Goal: Communication & Community: Answer question/provide support

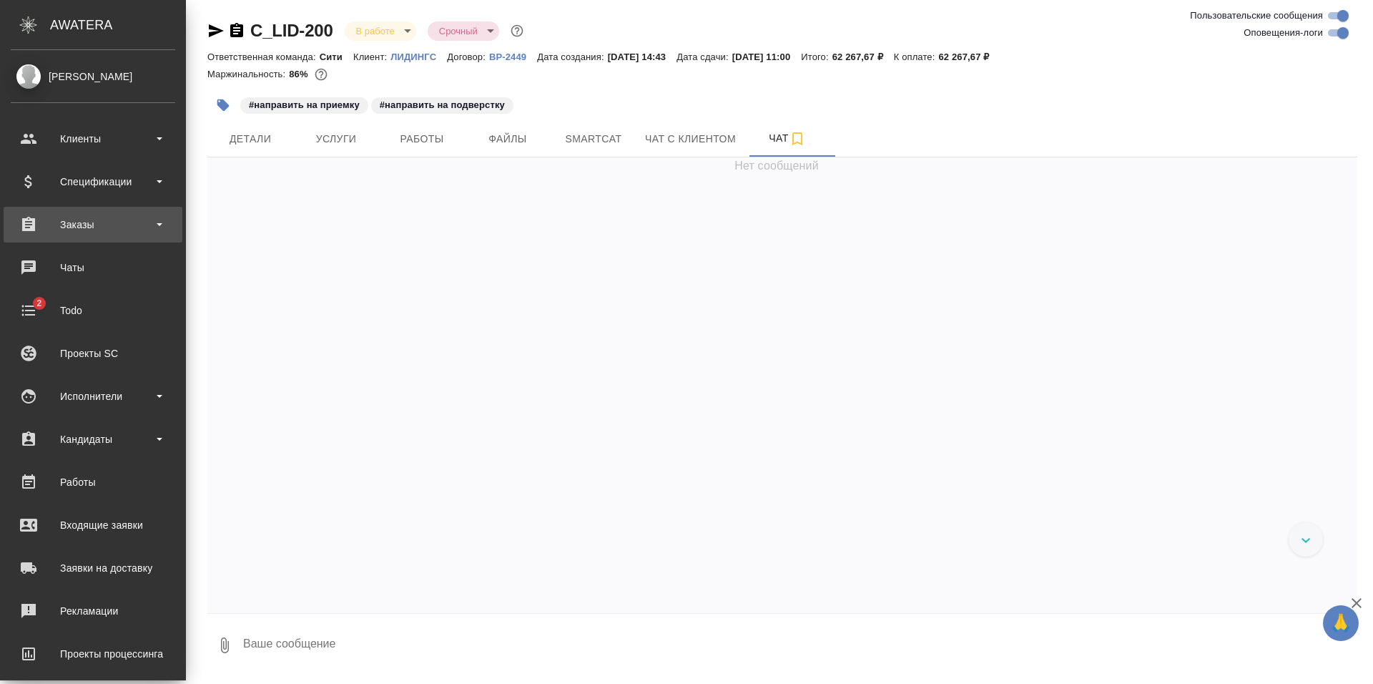
click at [93, 225] on div "Заказы" at bounding box center [93, 224] width 165 height 21
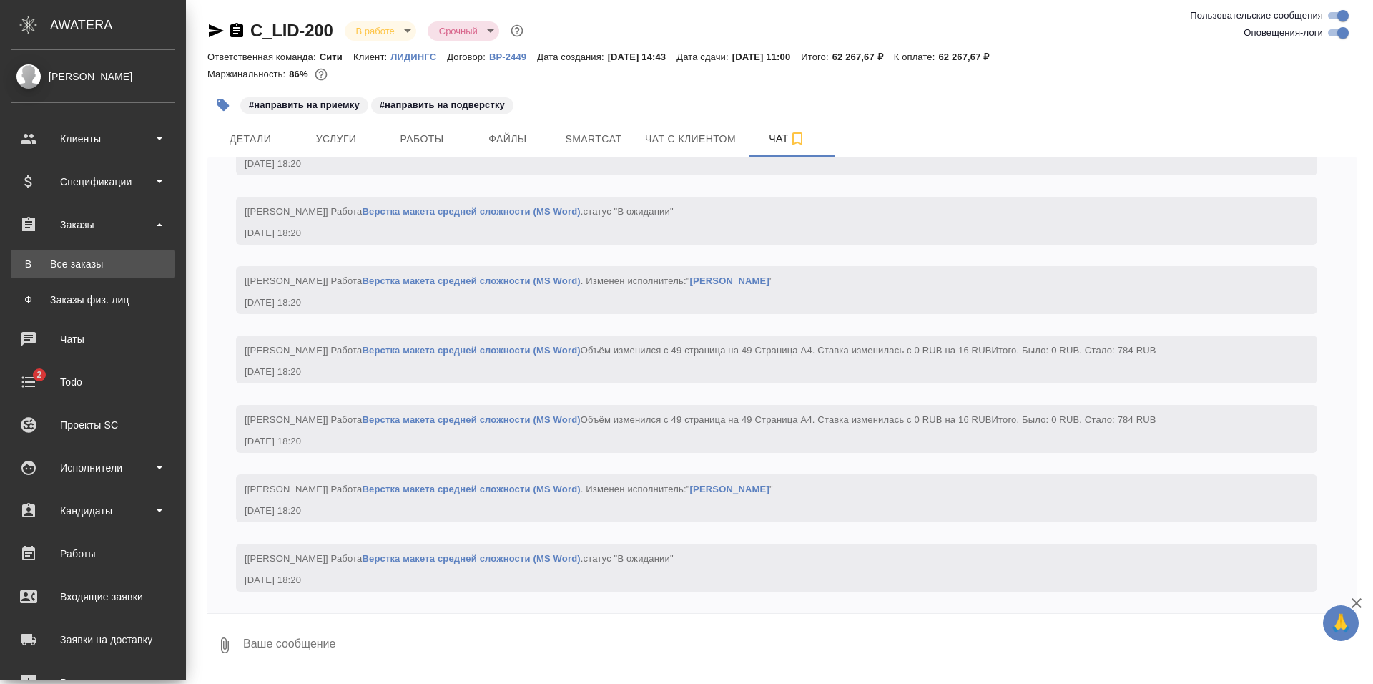
scroll to position [3135, 0]
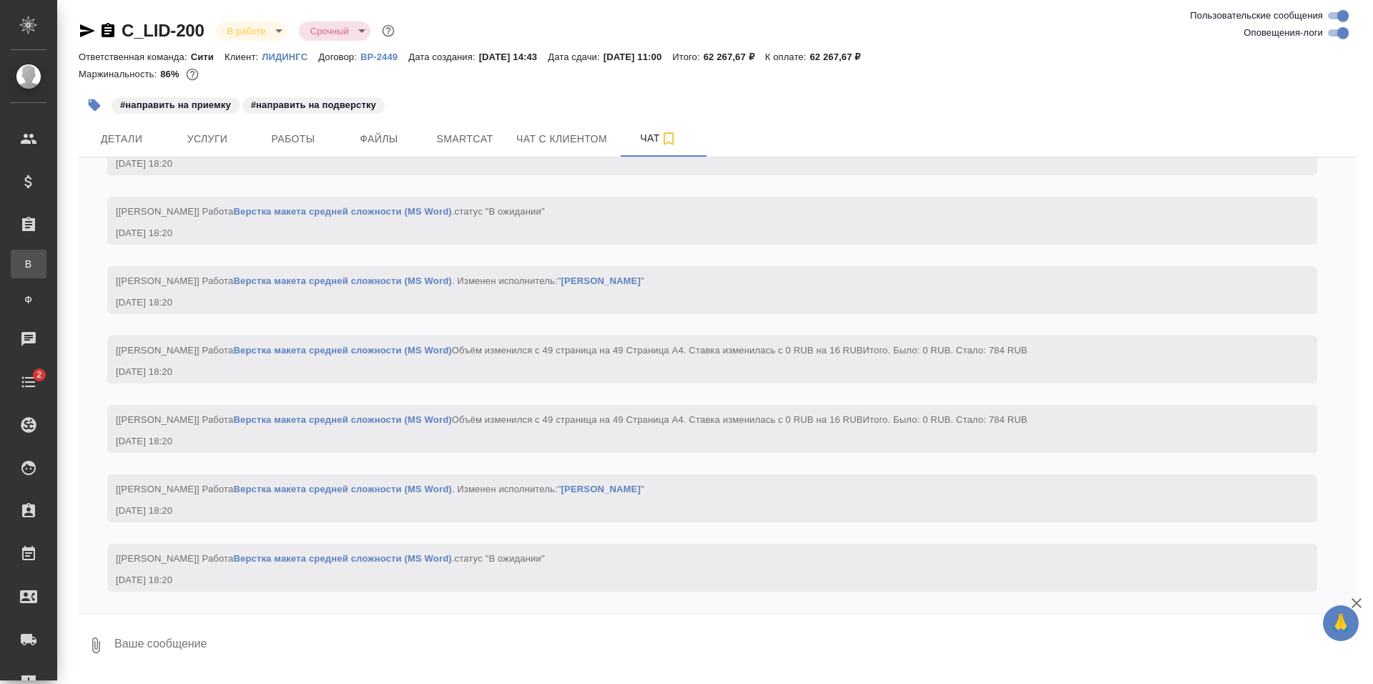
click at [21, 267] on div "Все заказы" at bounding box center [10, 264] width 21 height 14
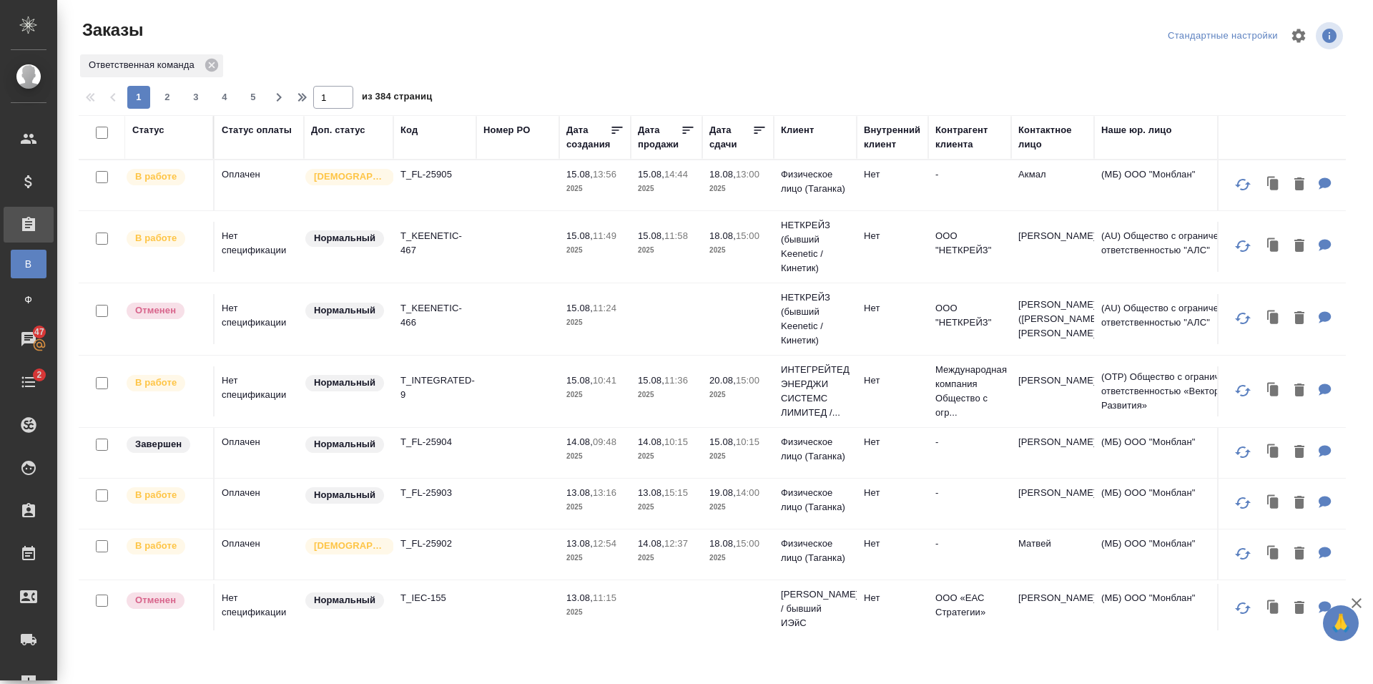
click at [494, 196] on td at bounding box center [517, 185] width 83 height 50
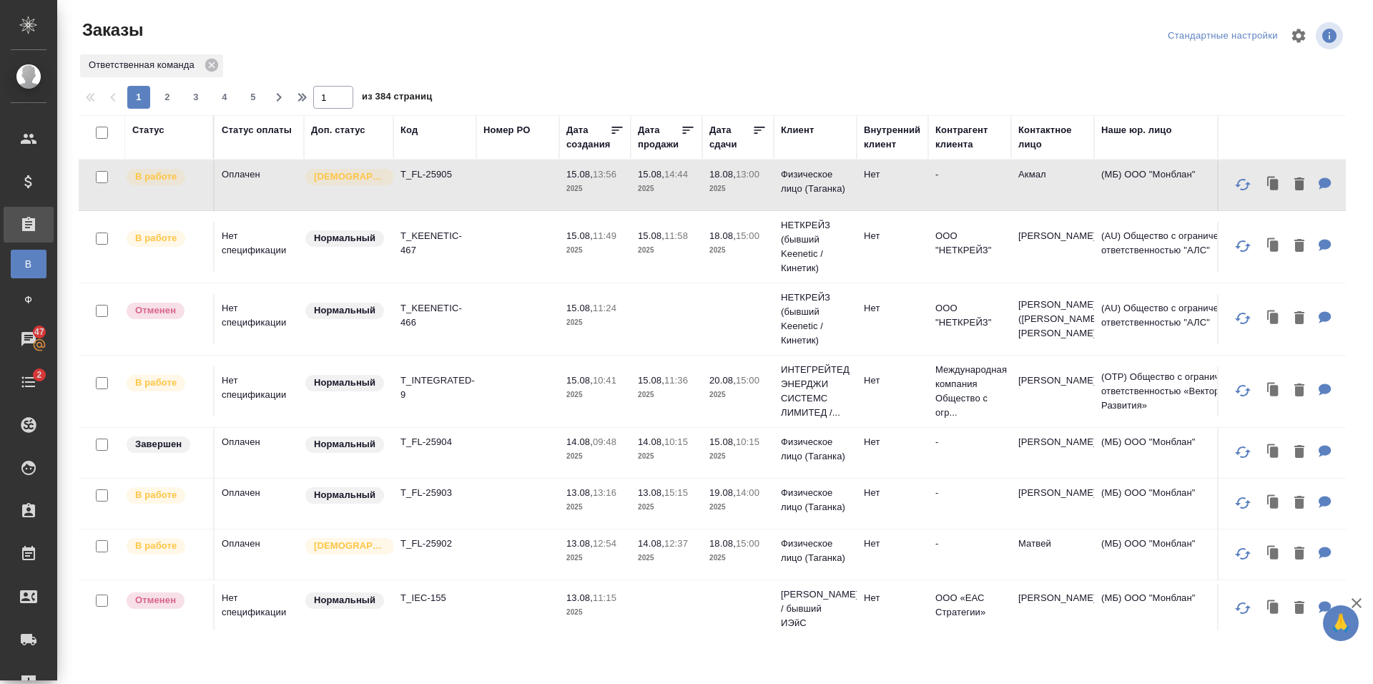
click at [525, 190] on td at bounding box center [517, 185] width 83 height 50
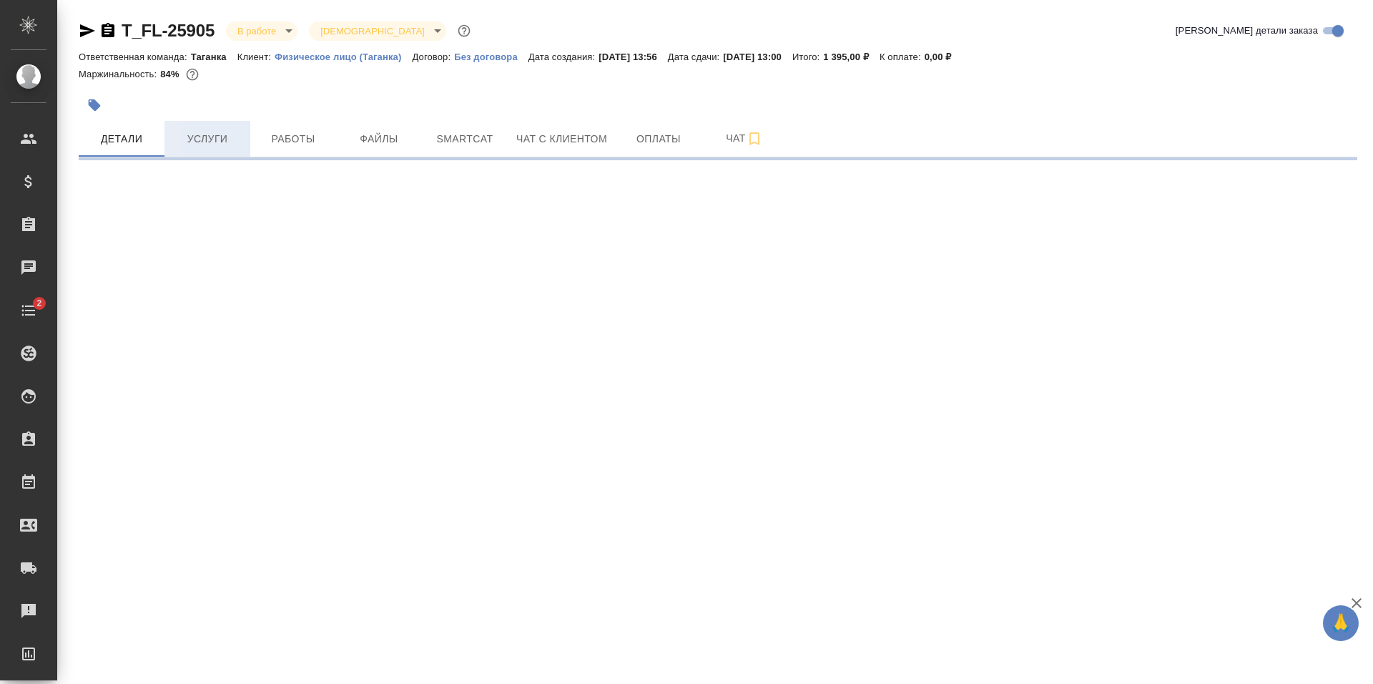
click at [220, 146] on span "Услуги" at bounding box center [207, 139] width 69 height 18
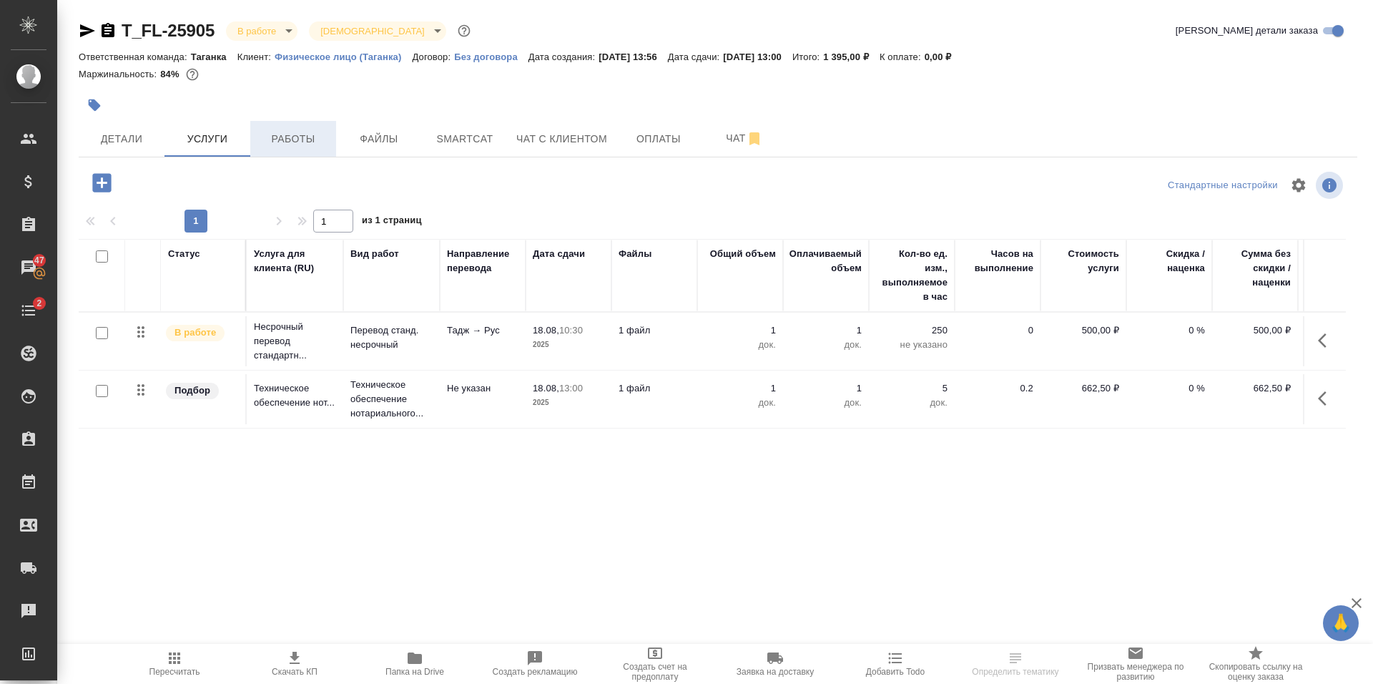
click at [286, 154] on button "Работы" at bounding box center [293, 139] width 86 height 36
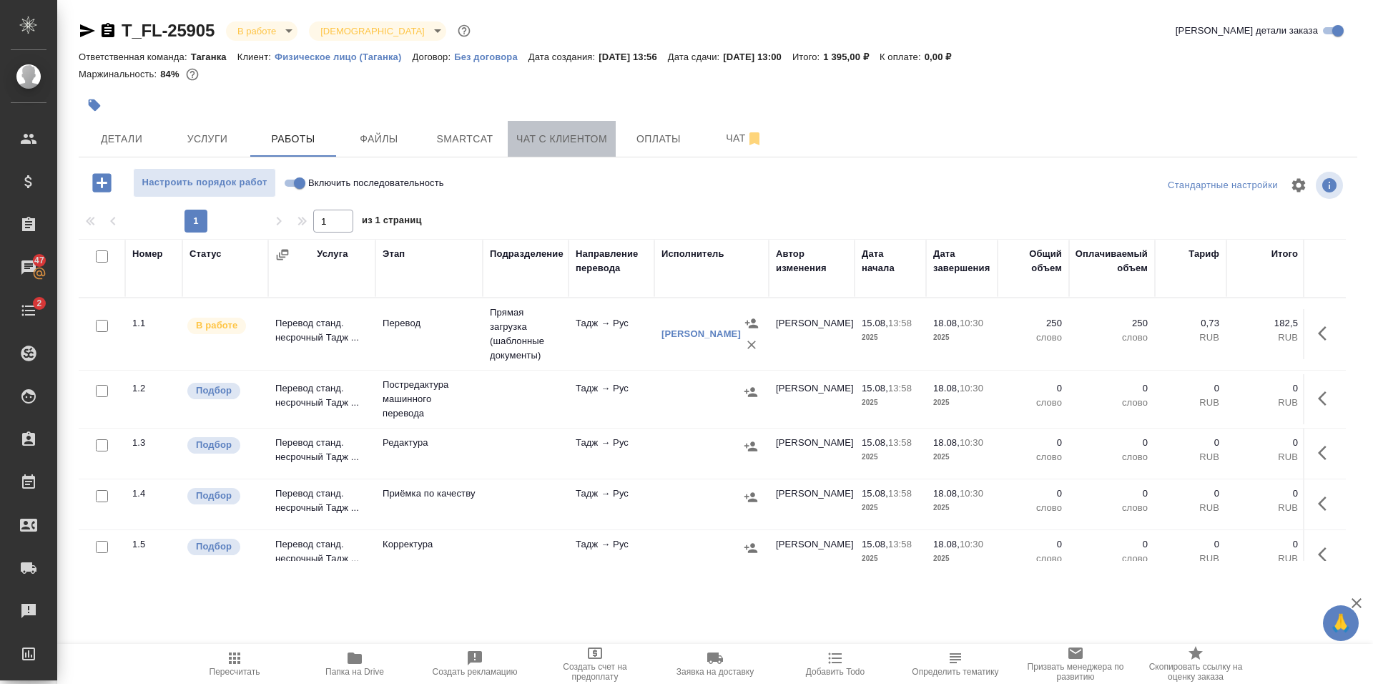
click at [596, 147] on span "Чат с клиентом" at bounding box center [561, 139] width 91 height 18
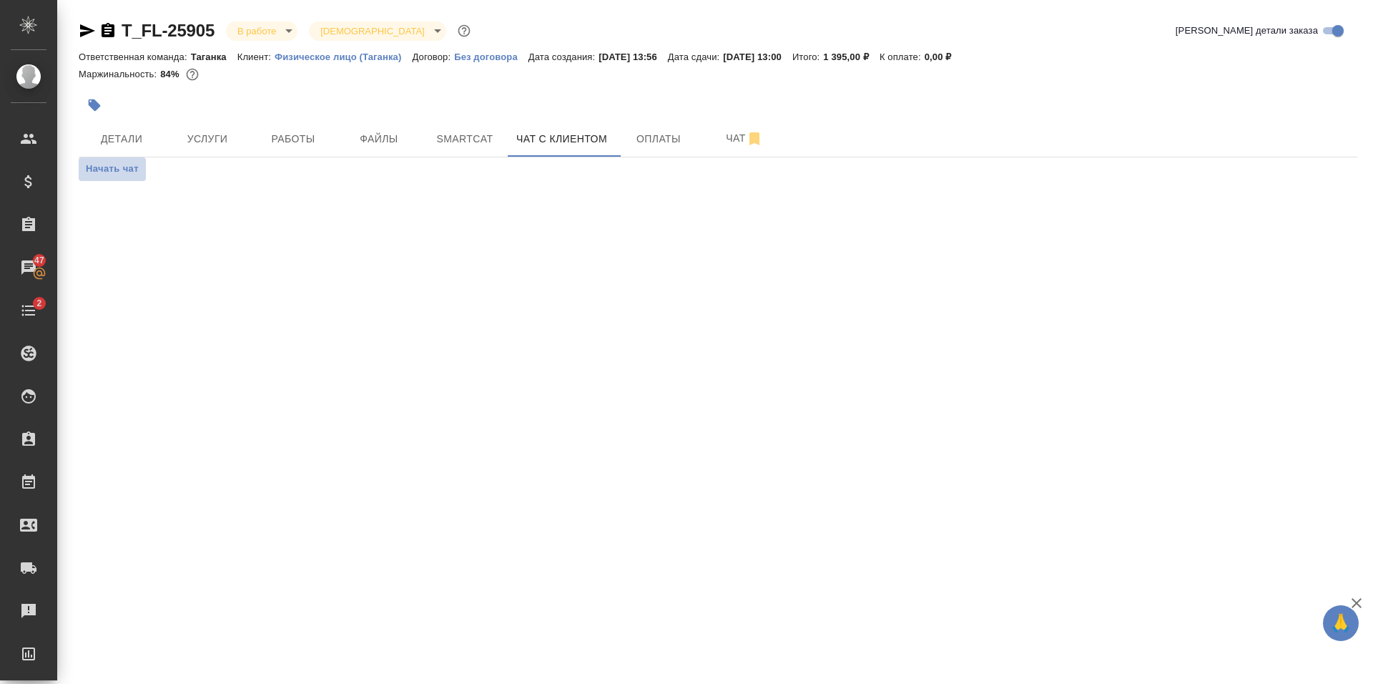
click at [100, 172] on span "Начать чат" at bounding box center [112, 169] width 53 height 16
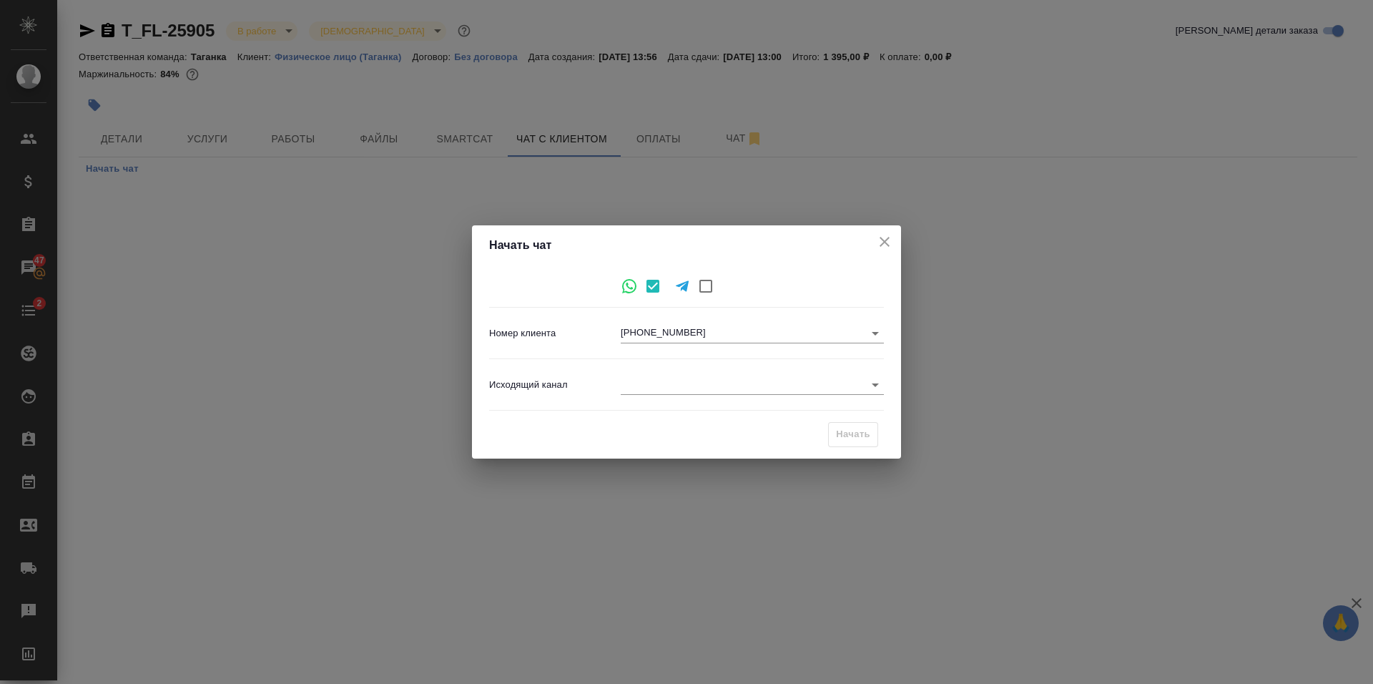
click at [790, 383] on body "🙏 .cls-1 fill:#fff; AWATERA Prokhorova Anastasia Клиенты Спецификации Заказы 47…" at bounding box center [686, 342] width 1373 height 684
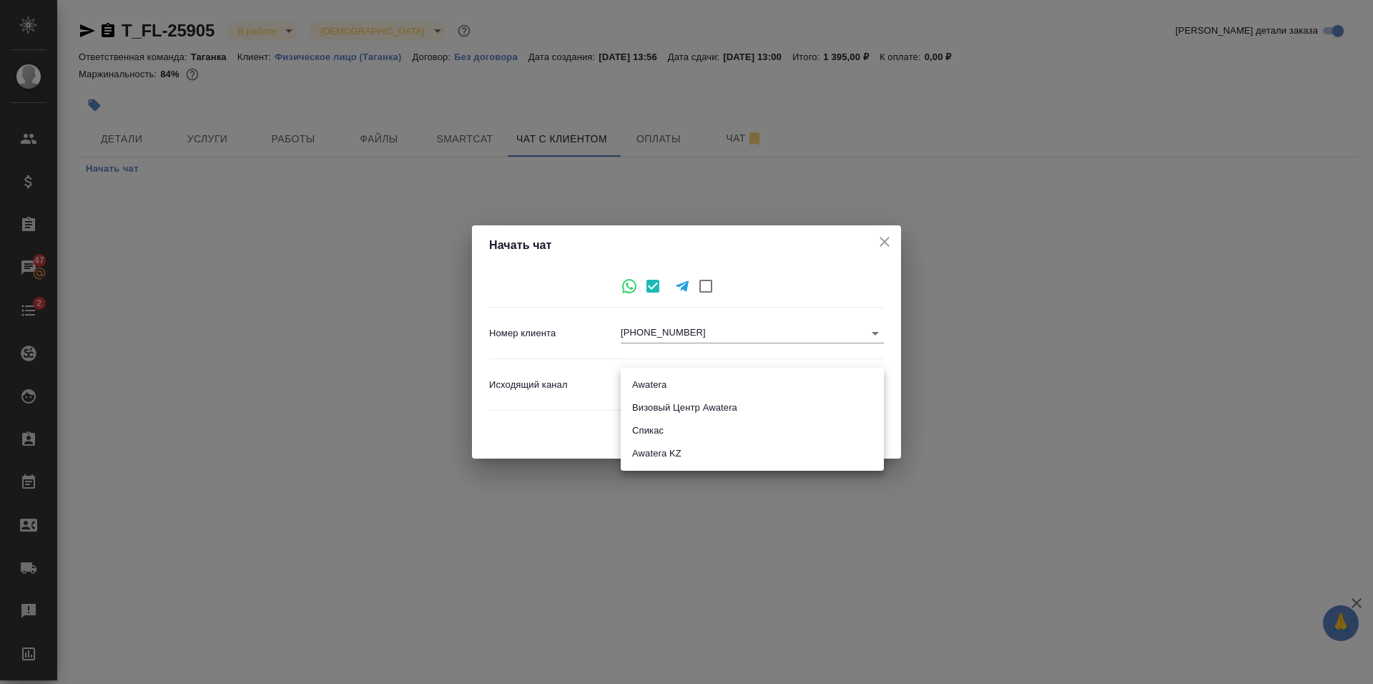
click at [653, 388] on li "Awatera" at bounding box center [752, 384] width 263 height 23
type input "2"
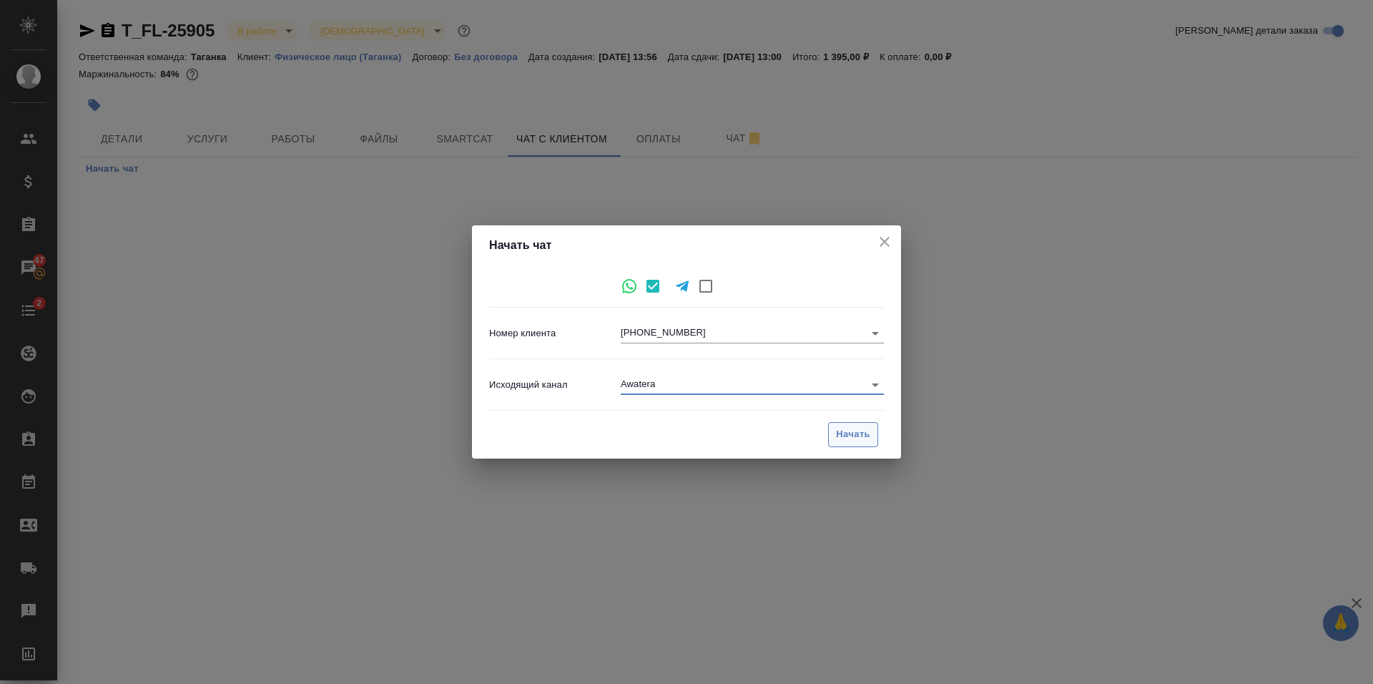
click at [858, 430] on span "Начать" at bounding box center [853, 434] width 34 height 16
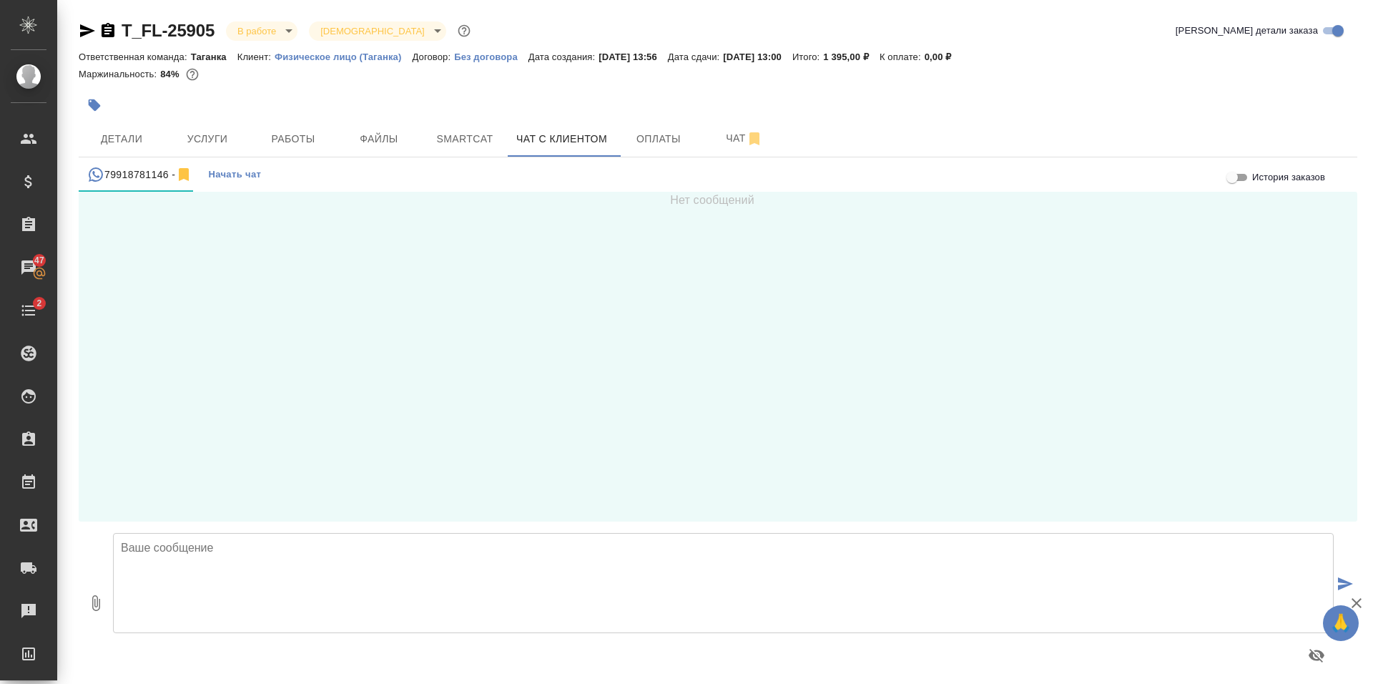
click at [211, 572] on textarea at bounding box center [723, 583] width 1221 height 100
click at [487, 554] on textarea "Добрый день! Сегодня пришлю Вам перевод на согласование. если все хорошо, то от…" at bounding box center [723, 583] width 1221 height 100
click at [491, 554] on textarea "Добрый день! Сегодня пришлю Вам перевод на согласование. если все хорошо, то от…" at bounding box center [723, 583] width 1221 height 100
click at [654, 561] on textarea "Добрый день! Сегодня пришлю Вам перевод на согласование. Если все хорошо, то от…" at bounding box center [723, 583] width 1221 height 100
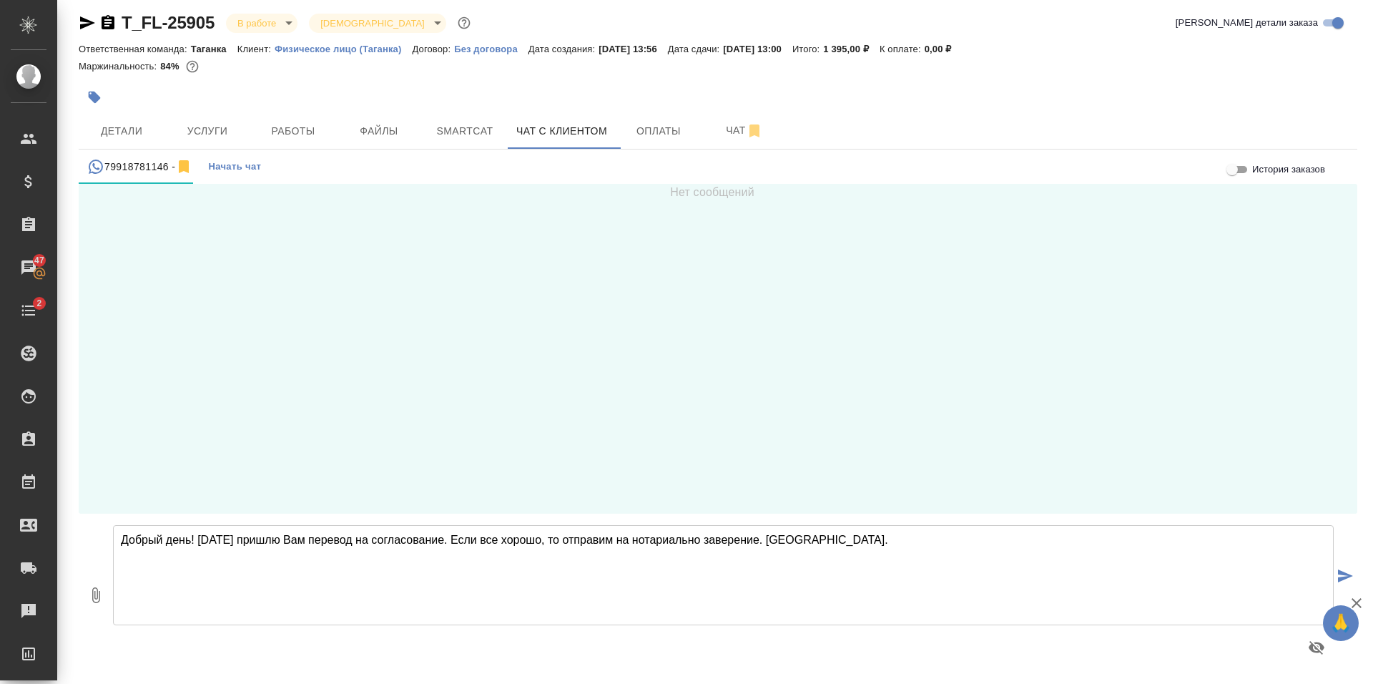
click at [180, 543] on textarea "Добрый день! Сегодня пришлю Вам перевод на согласование. Если все хорошо, то от…" at bounding box center [723, 575] width 1221 height 100
click at [180, 545] on textarea "Добрый день! Сегодня пришлю Вам перевод на согласование. Если все хорошо, то от…" at bounding box center [723, 575] width 1221 height 100
drag, startPoint x: 196, startPoint y: 539, endPoint x: 110, endPoint y: 534, distance: 86.0
click at [110, 534] on div "Добрый день! Сегодня пришлю Вам перевод на согласование. Если все хорошо, то от…" at bounding box center [723, 594] width 1232 height 151
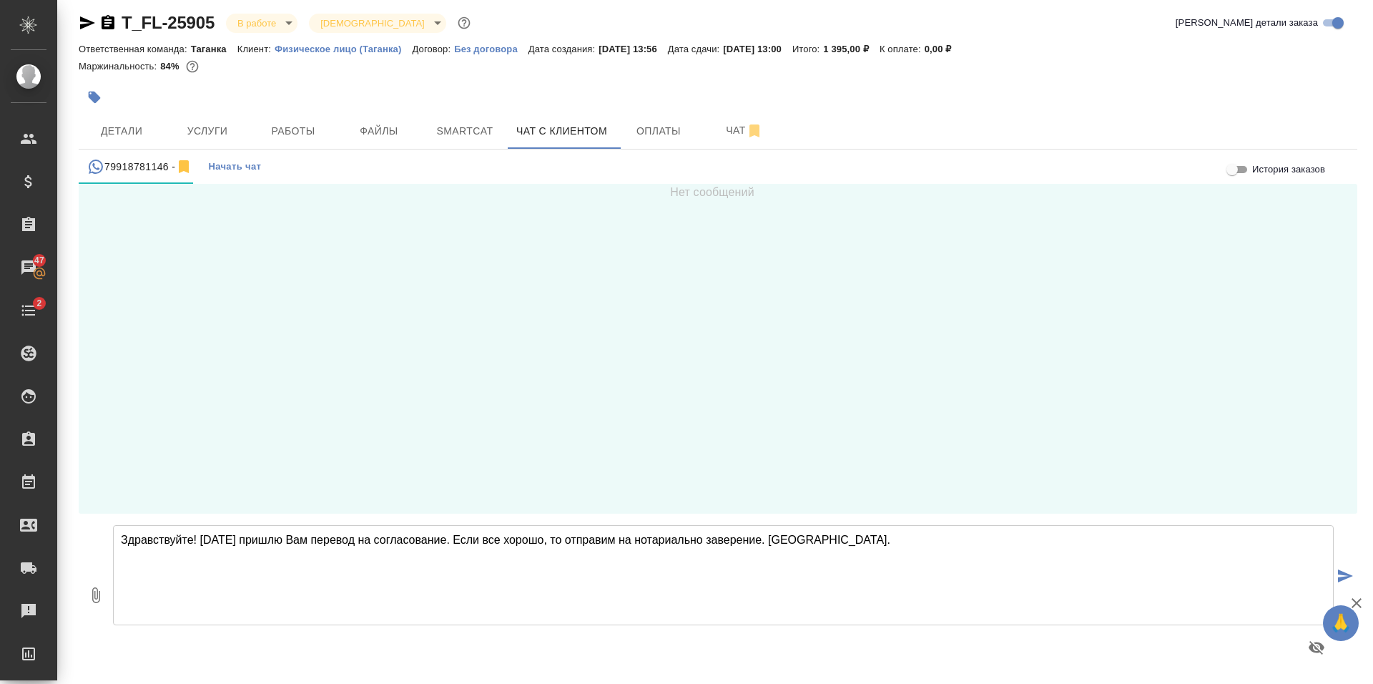
click at [210, 541] on textarea "Здравствуйте! Сегодня пришлю Вам перевод на согласование. Если все хорошо, то о…" at bounding box center [723, 575] width 1221 height 100
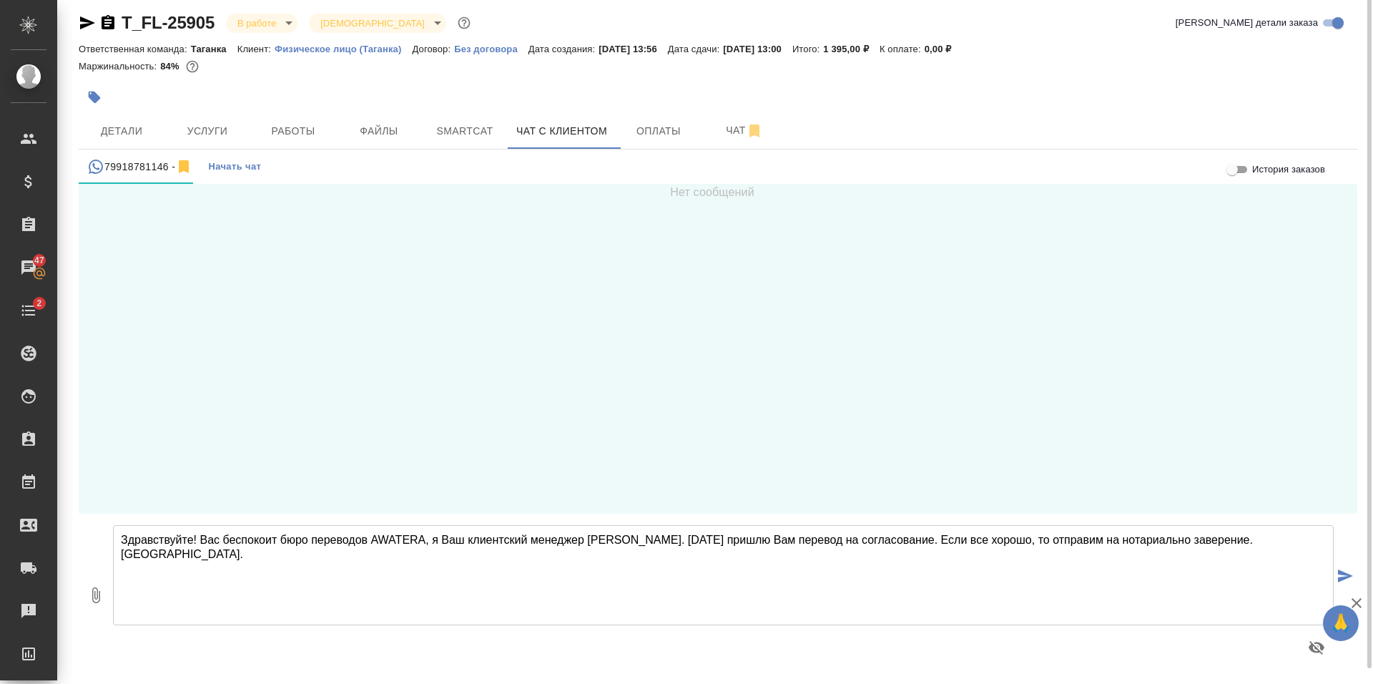
scroll to position [0, 0]
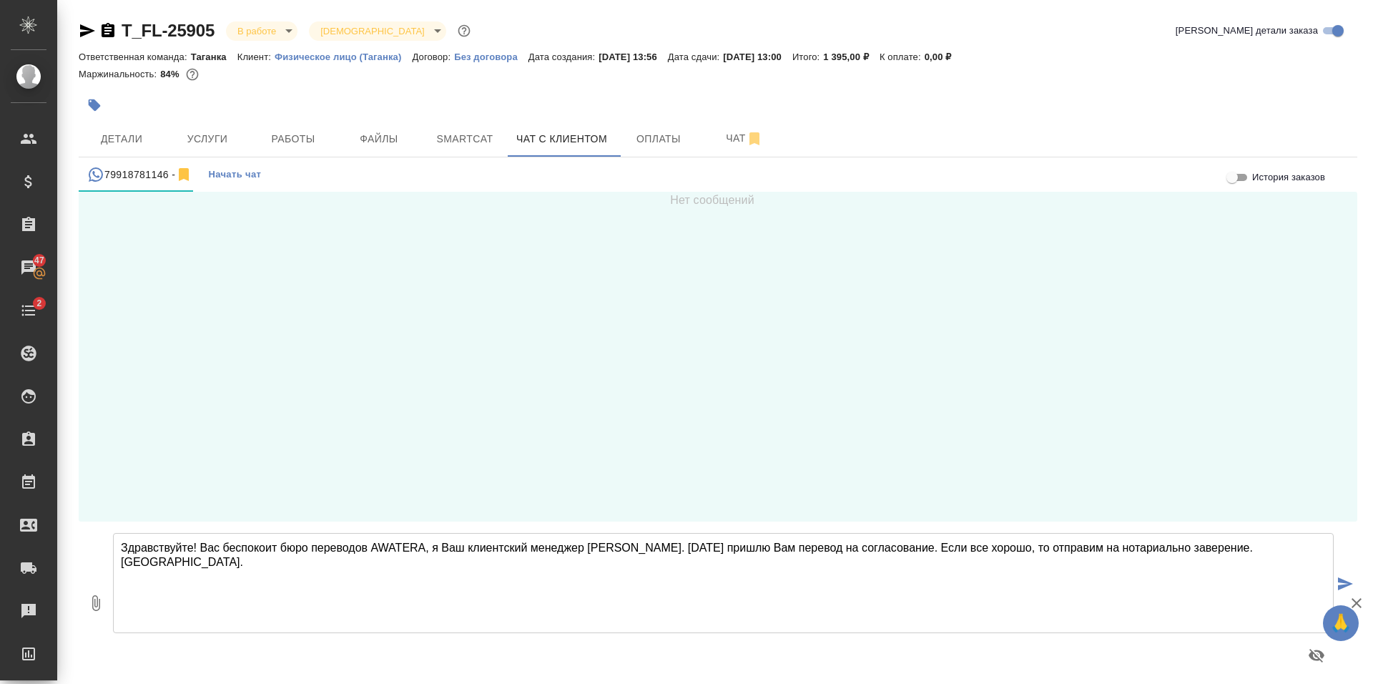
click at [212, 551] on textarea "Здравствуйте! Вас беспокоит бюро переводов AWATERA, я Ваш клиентский менеджер А…" at bounding box center [723, 583] width 1221 height 100
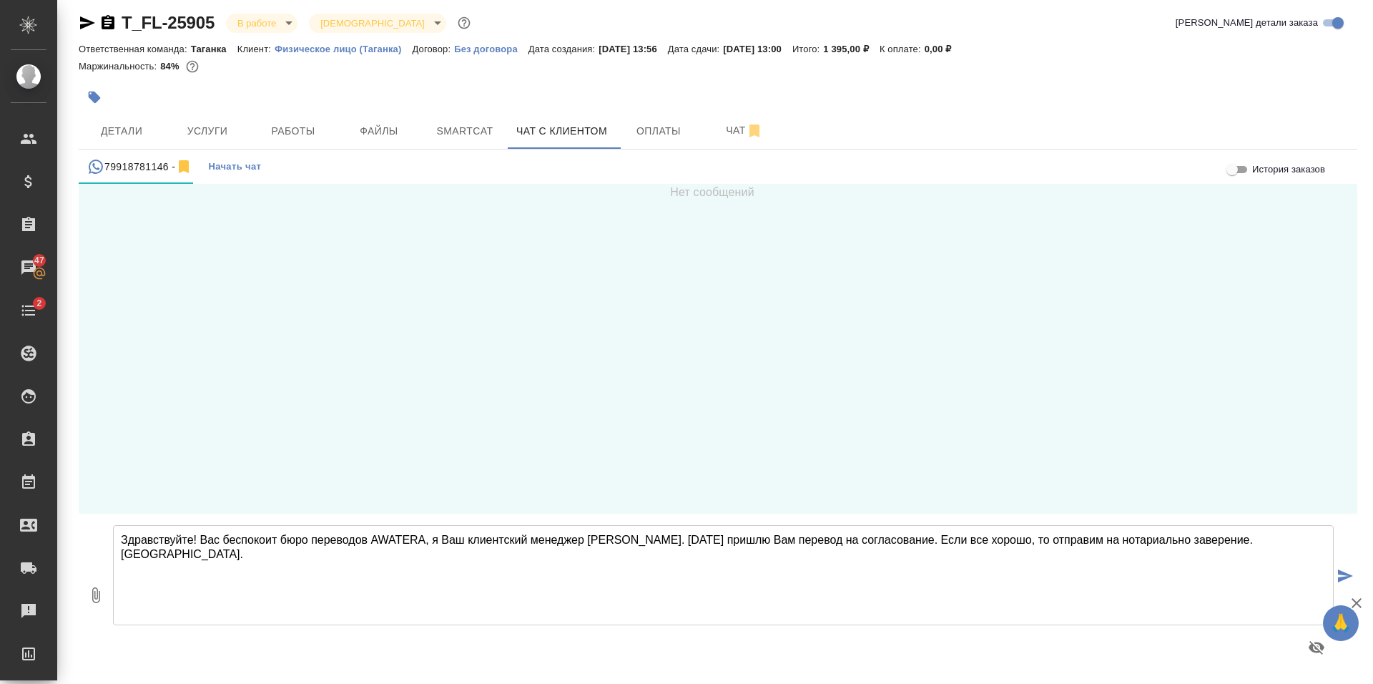
click at [1242, 542] on textarea "Здравствуйте! Вас беспокоит бюро переводов AWATERA, я Ваш клиентский менеджер А…" at bounding box center [723, 575] width 1221 height 100
click at [501, 540] on textarea "Здравствуйте! Вас беспокоит бюро переводов AWATERA, я Ваш клиентский менеджер А…" at bounding box center [723, 575] width 1221 height 100
click at [565, 580] on textarea "Здравствуйте! Вас беспокоит бюро переводов AWATERA, я Ваш менеджер [PERSON_NAME…" at bounding box center [723, 575] width 1221 height 100
type textarea "Здравствуйте! Вас беспокоит бюро переводов AWATERA, я Ваш менеджер [PERSON_NAME…"
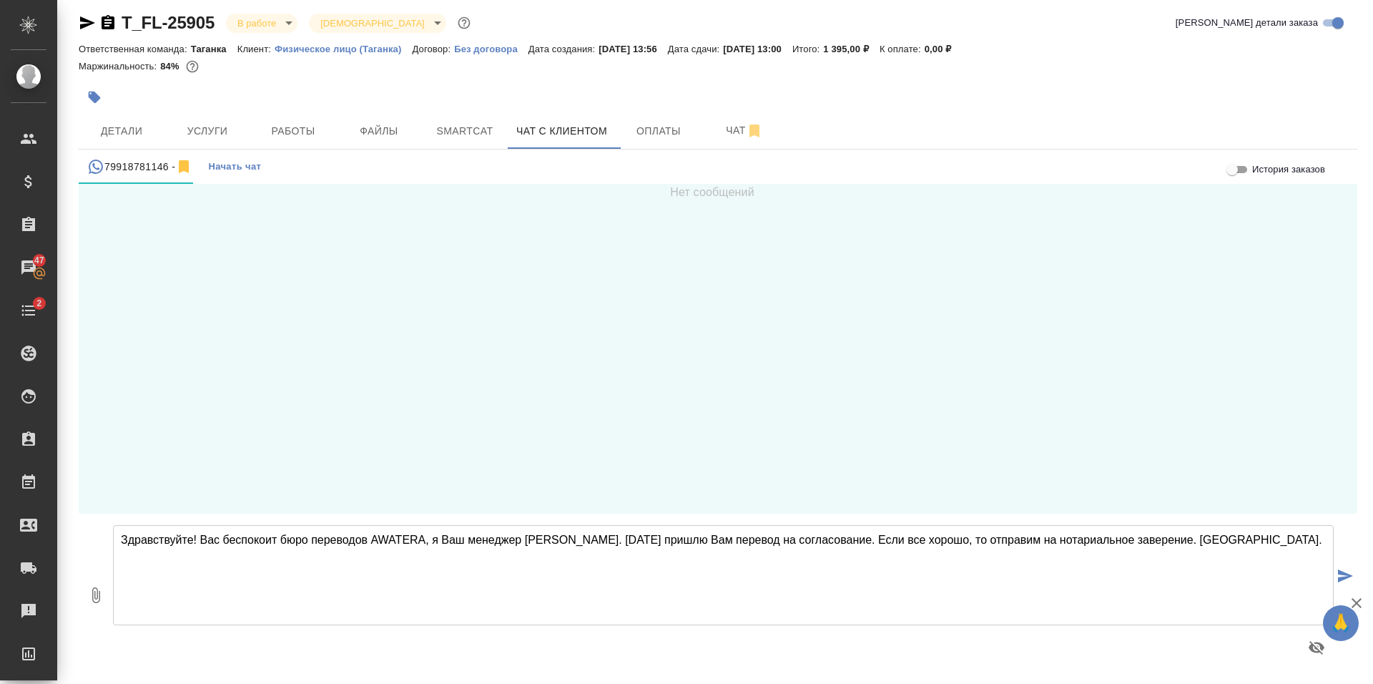
click at [1338, 577] on icon "submit" at bounding box center [1345, 575] width 15 height 13
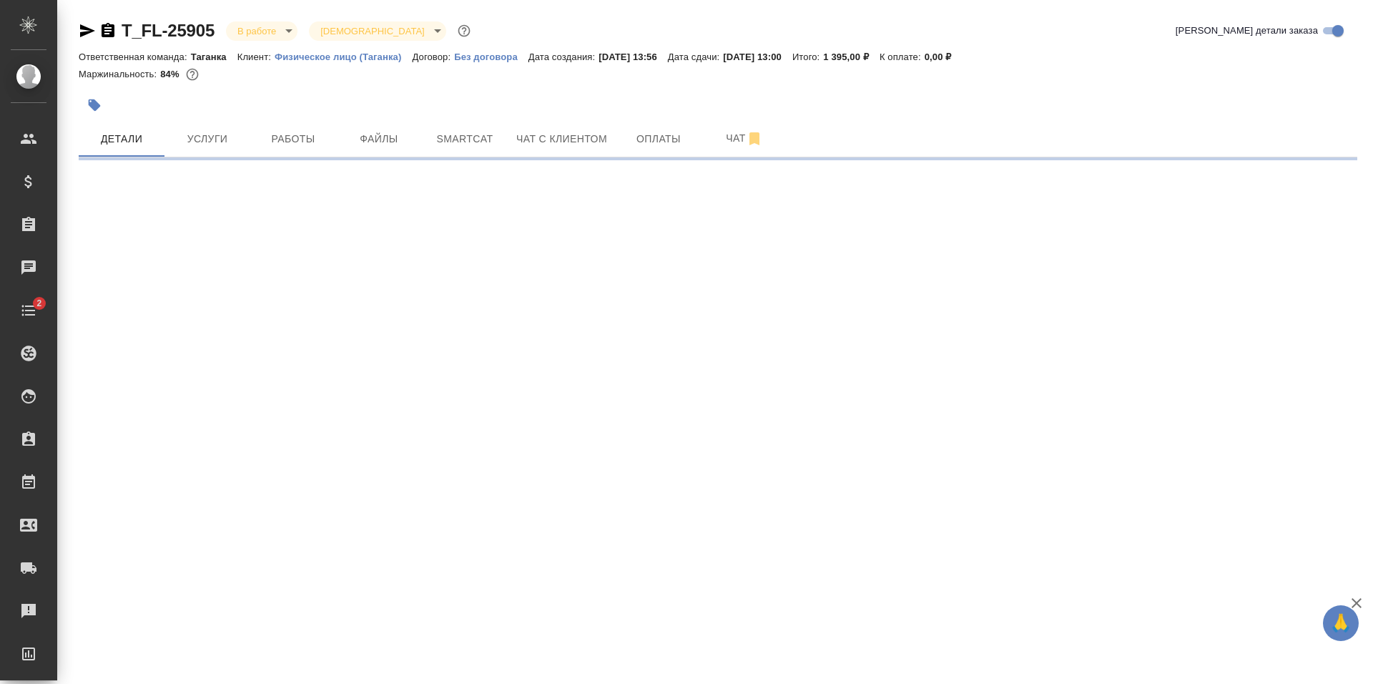
select select "RU"
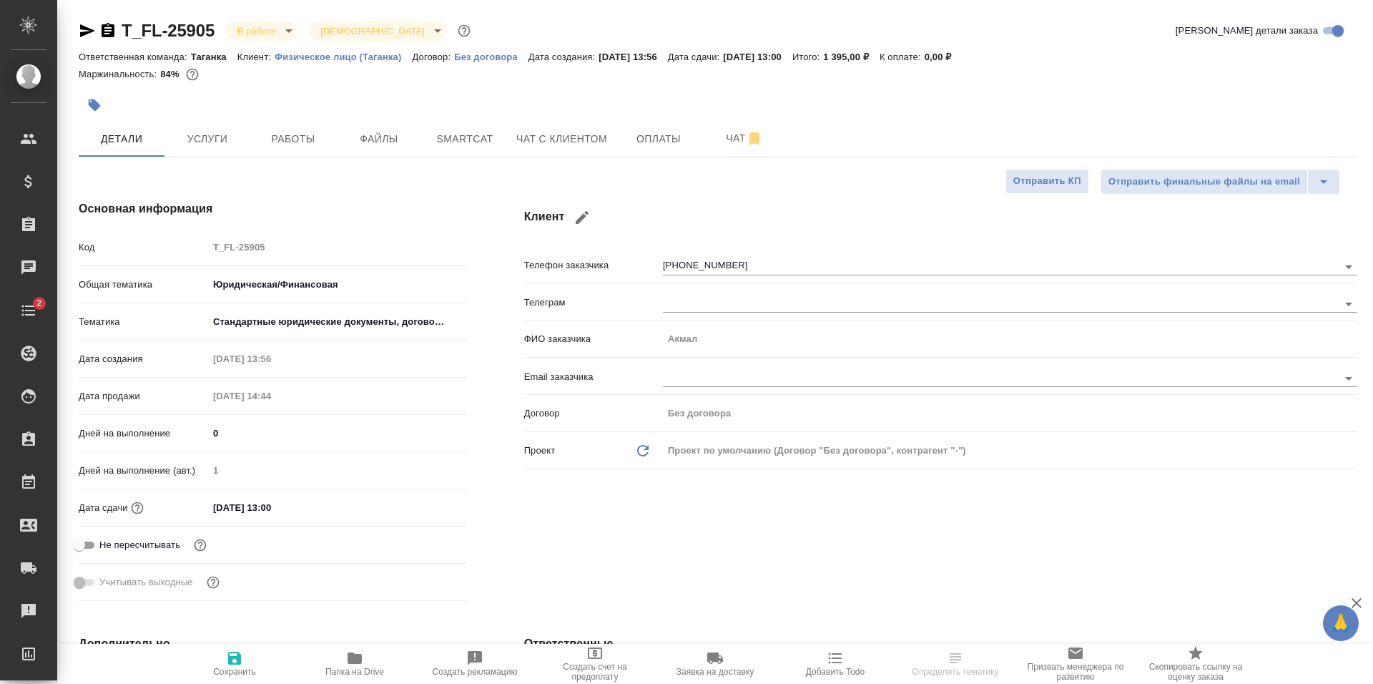
type textarea "x"
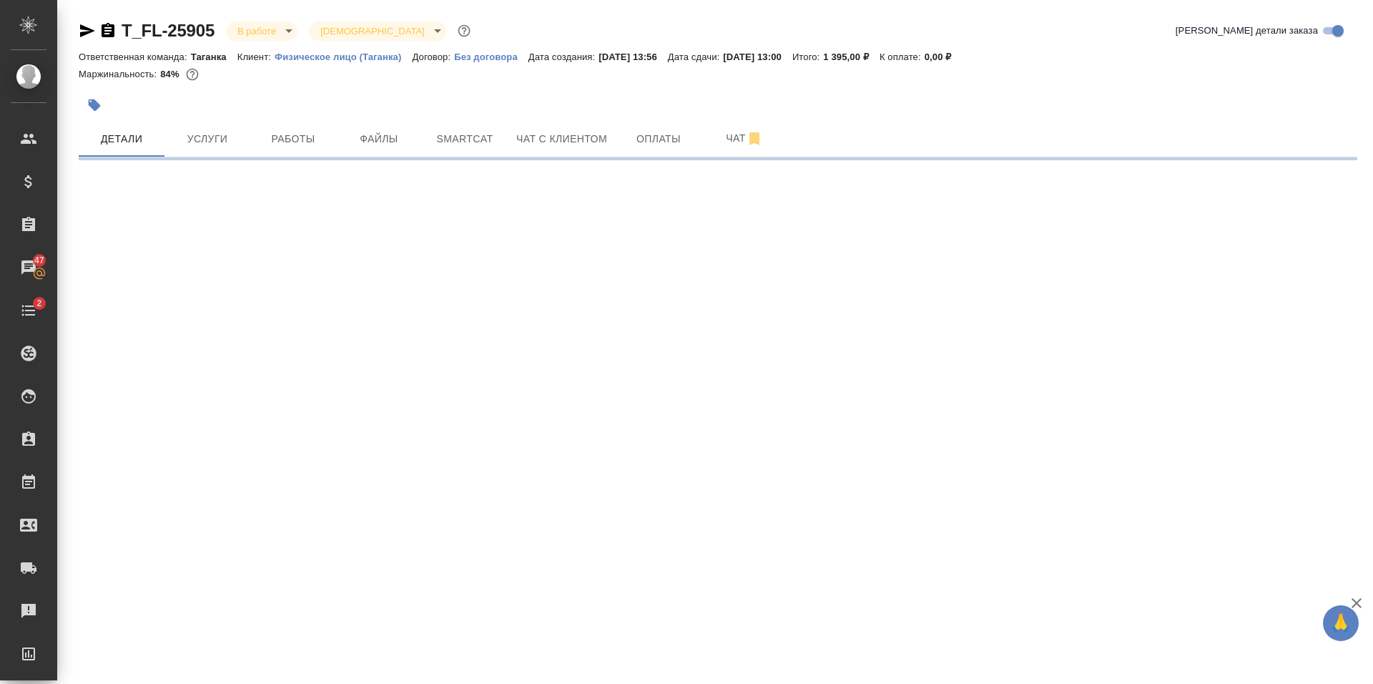
select select "RU"
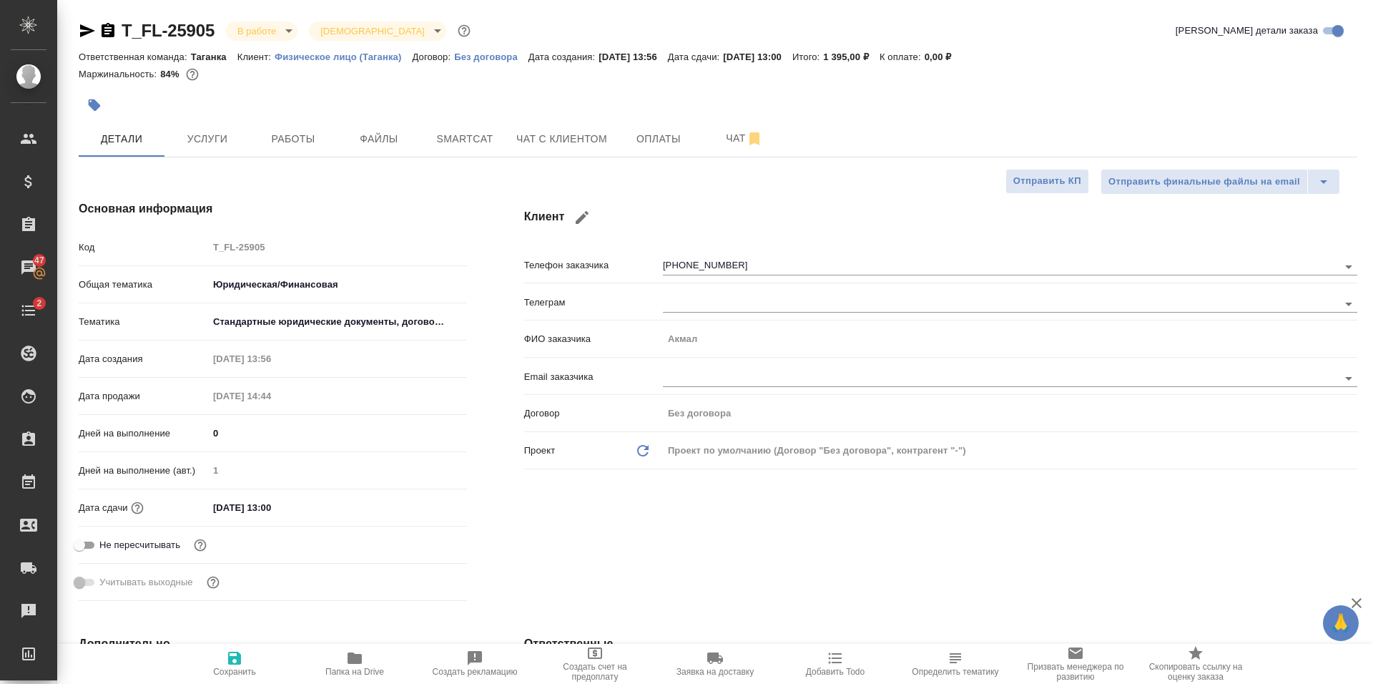
type textarea "x"
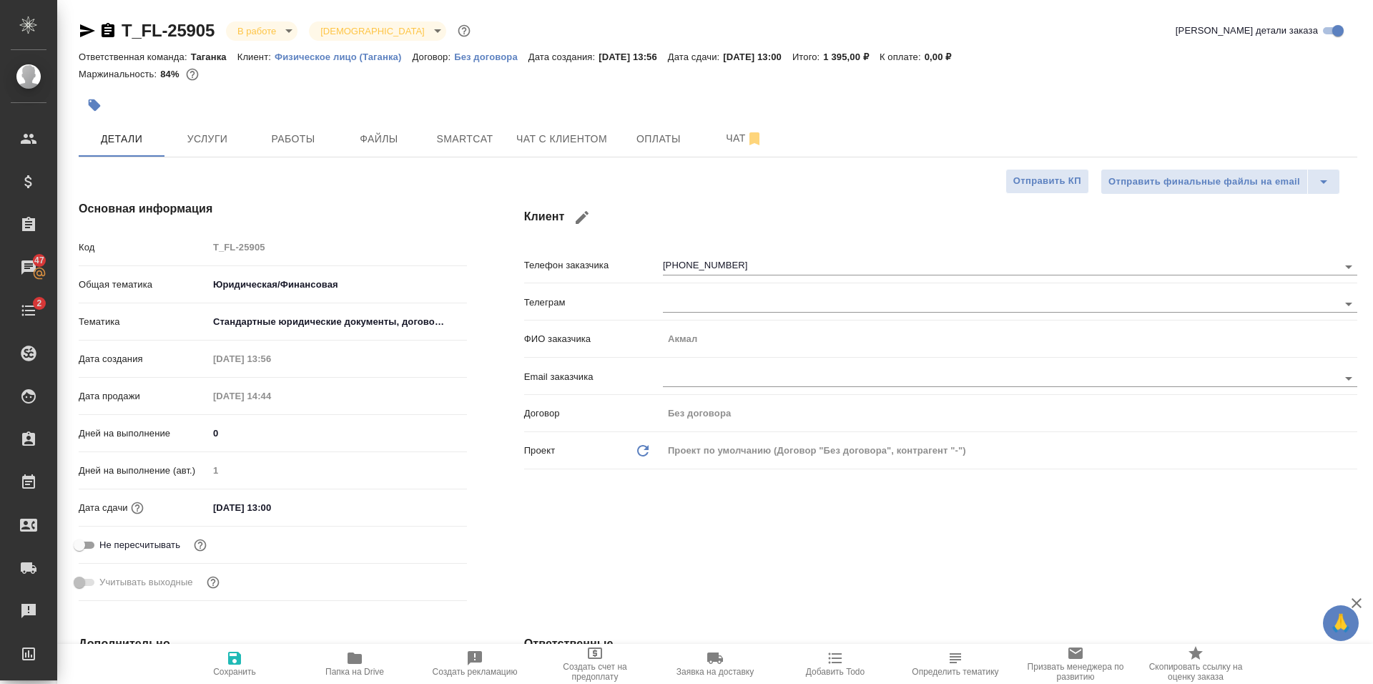
type textarea "x"
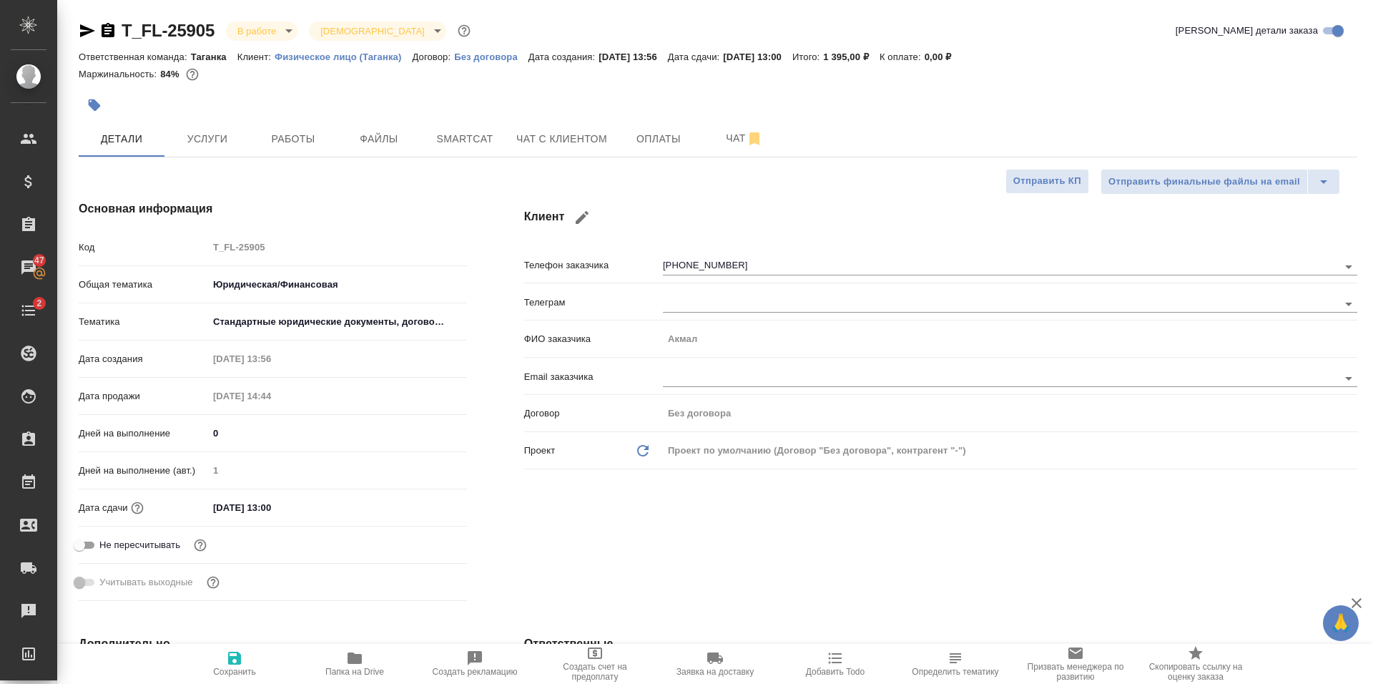
type textarea "x"
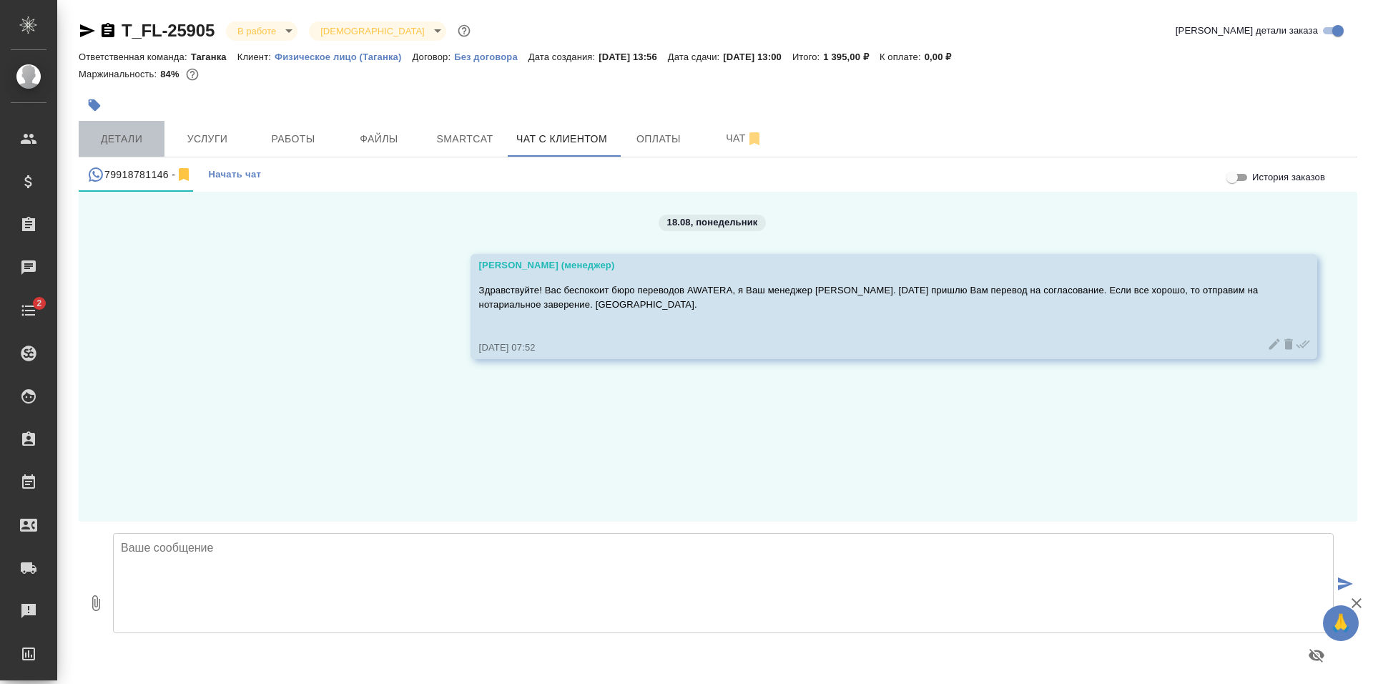
click at [127, 132] on span "Детали" at bounding box center [121, 139] width 69 height 18
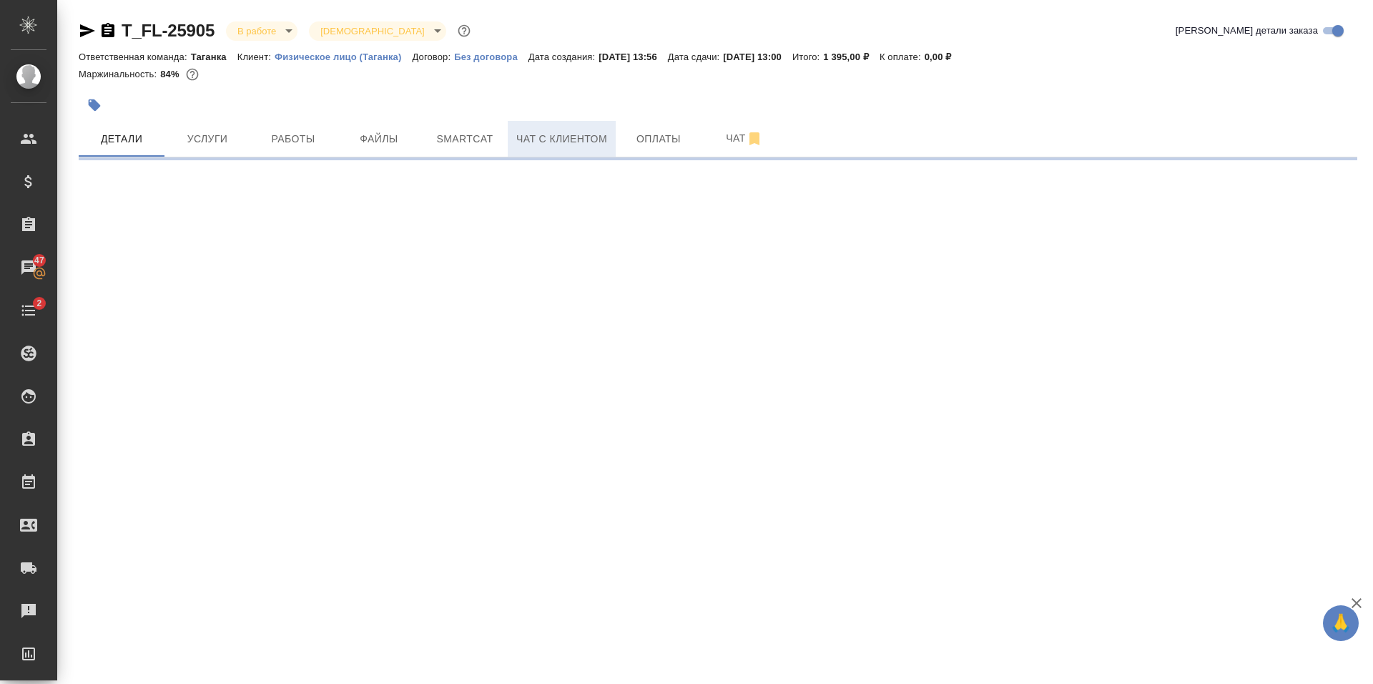
select select "RU"
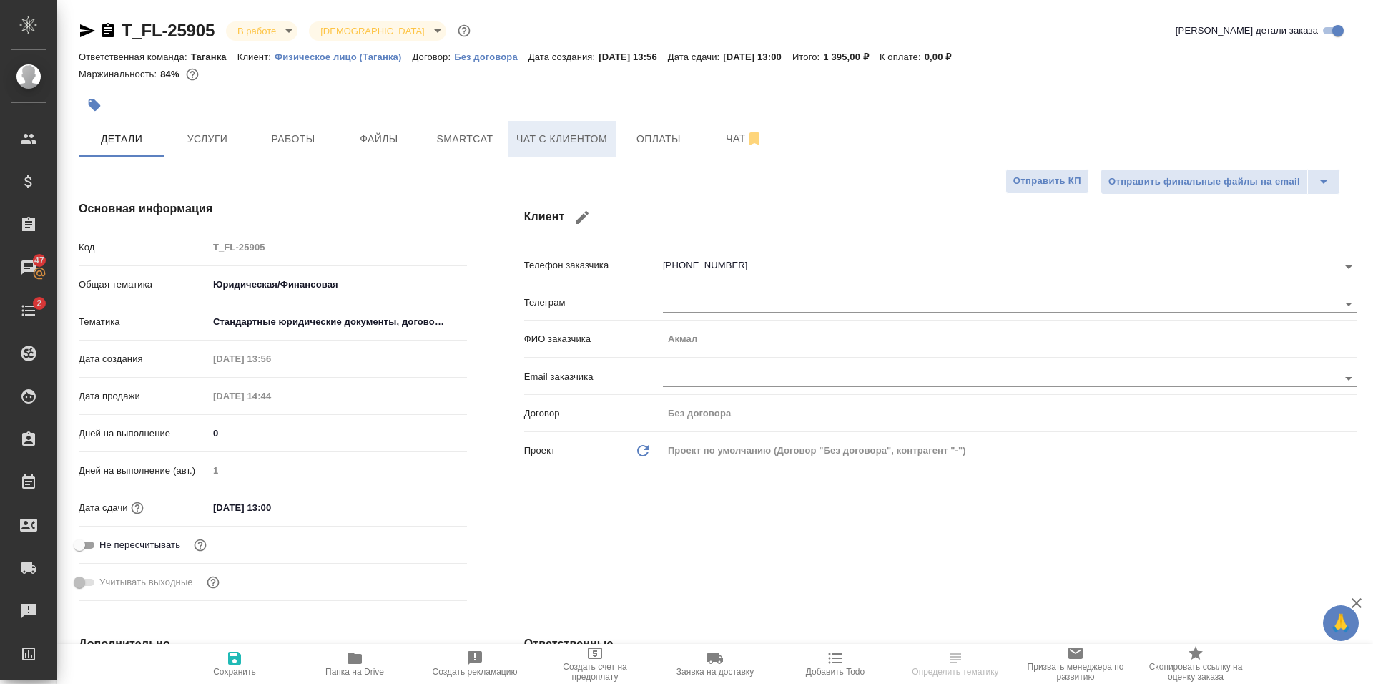
type textarea "x"
click at [534, 138] on span "Чат с клиентом" at bounding box center [561, 139] width 91 height 18
